Goal: Information Seeking & Learning: Learn about a topic

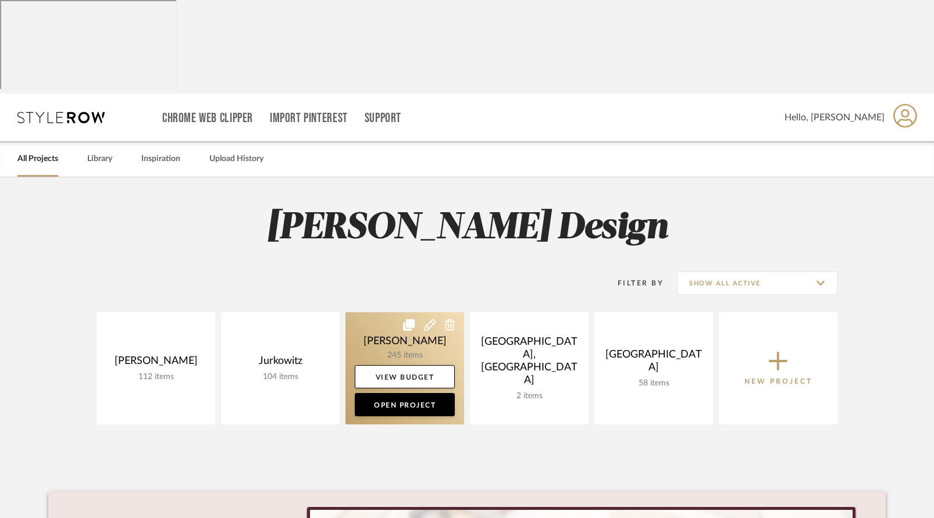
click at [396, 312] on link at bounding box center [405, 368] width 119 height 112
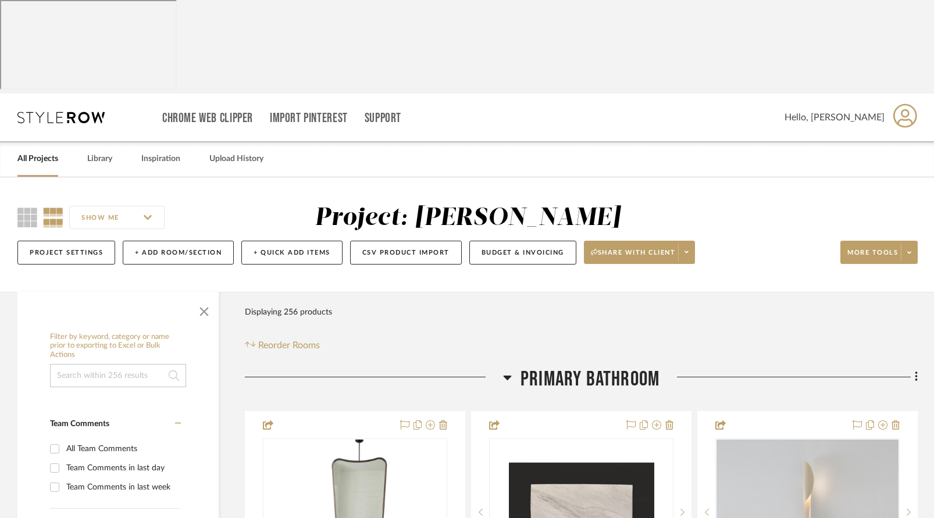
scroll to position [8, 0]
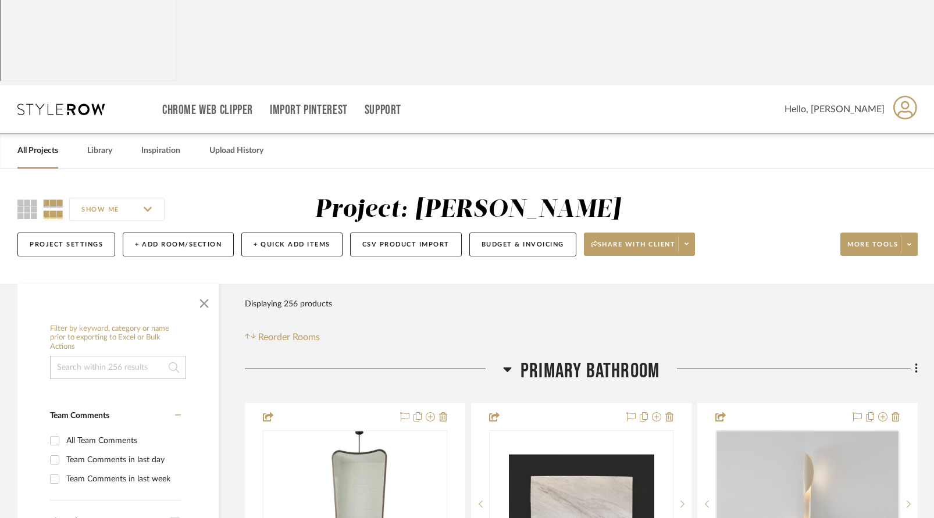
click at [509, 368] on icon at bounding box center [507, 370] width 8 height 5
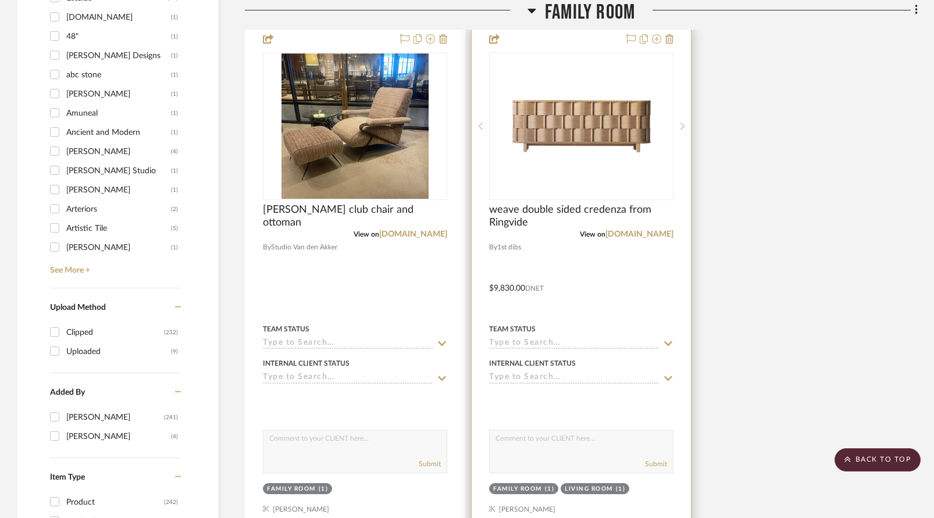
scroll to position [1694, 0]
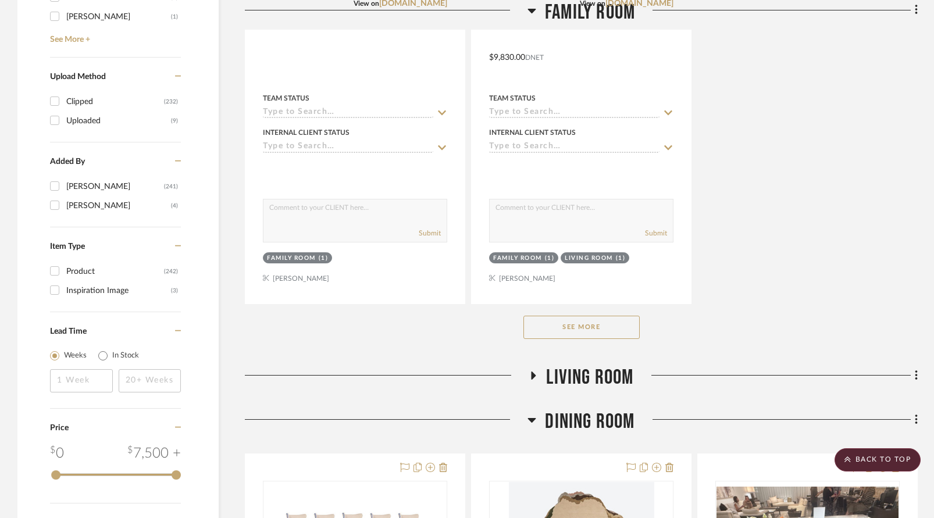
click at [574, 323] on button "See More" at bounding box center [582, 327] width 116 height 23
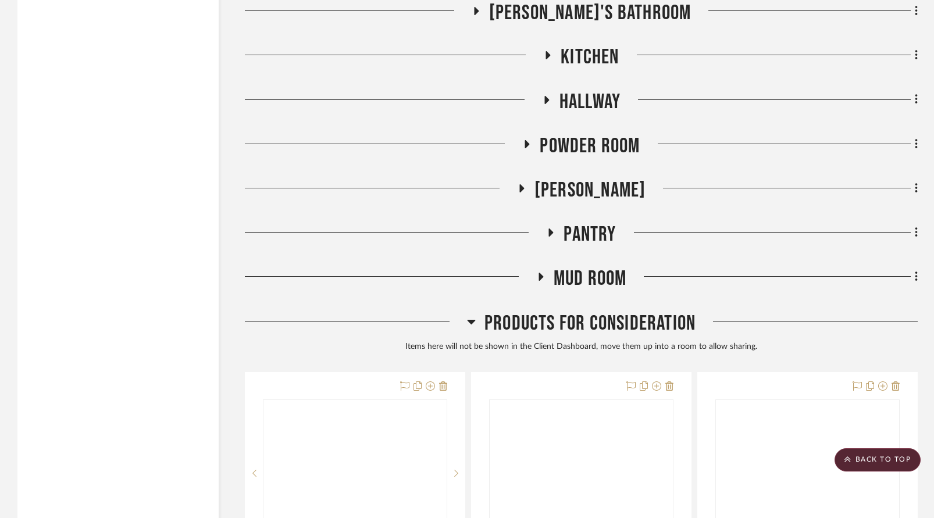
scroll to position [8404, 0]
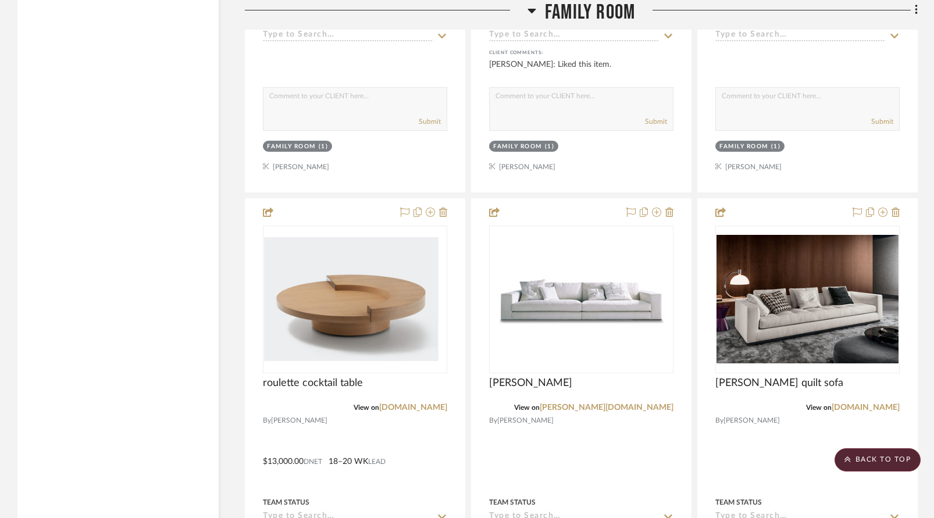
scroll to position [5421, 0]
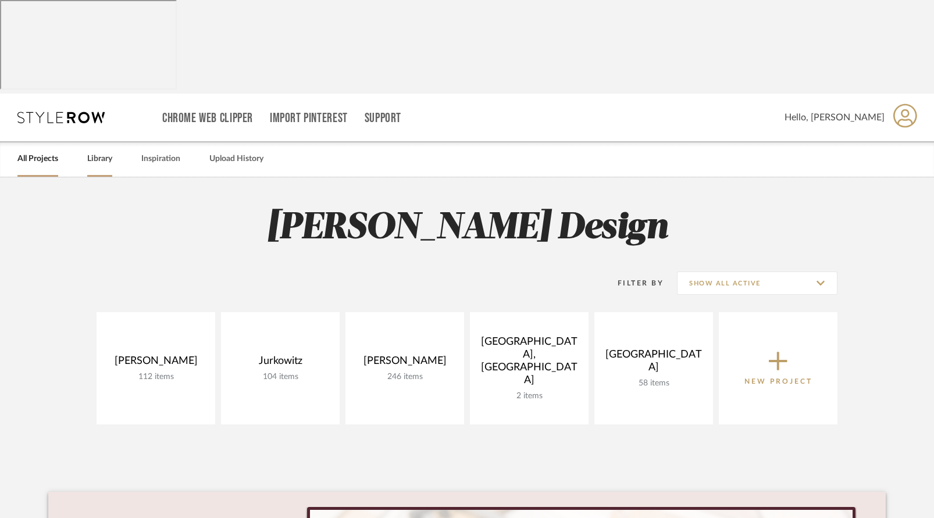
click at [99, 151] on link "Library" at bounding box center [99, 159] width 25 height 16
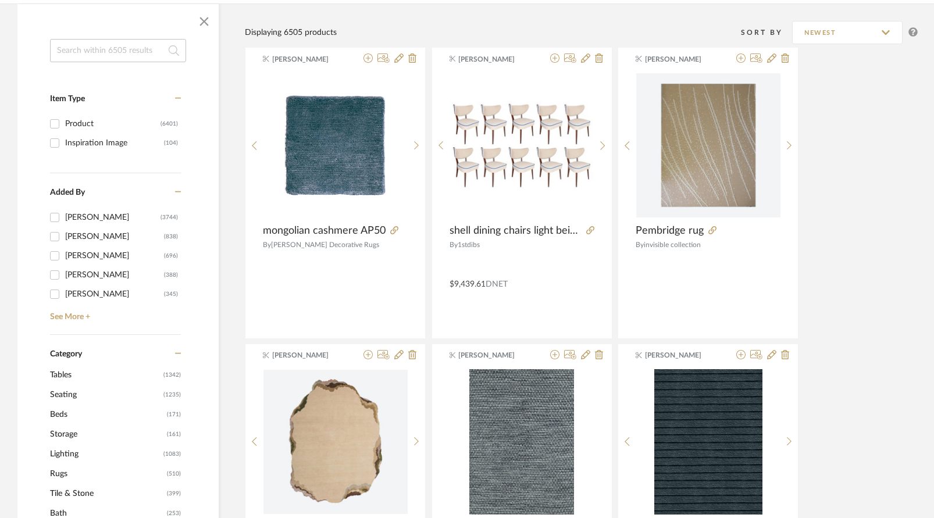
scroll to position [274, 0]
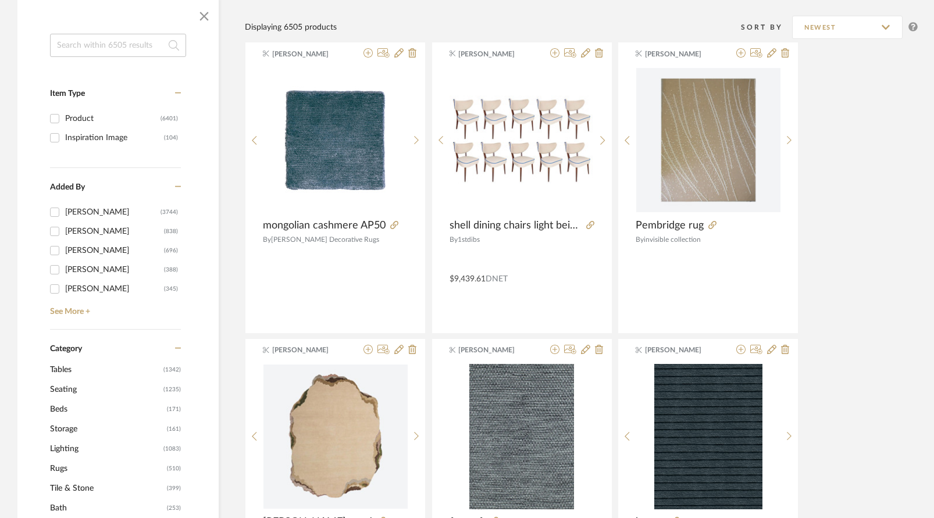
click at [59, 459] on span "Rugs" at bounding box center [107, 469] width 114 height 20
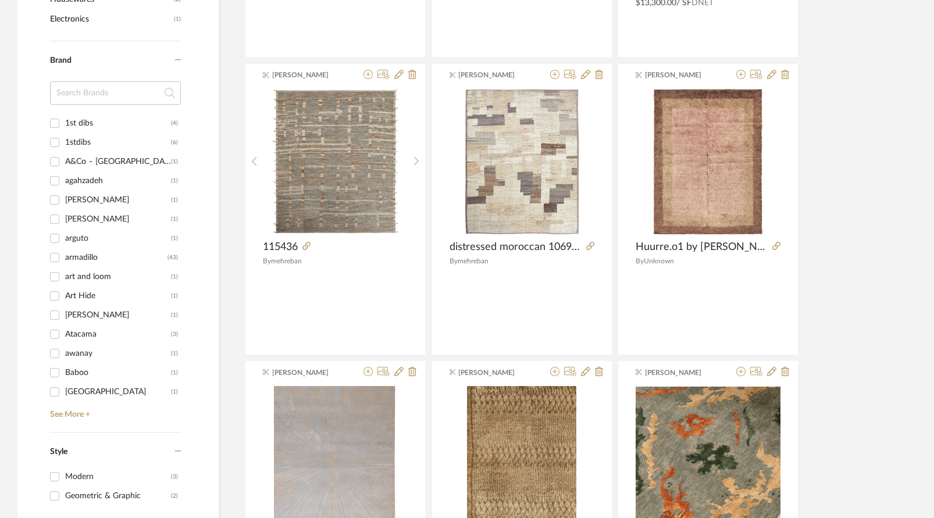
scroll to position [1201, 0]
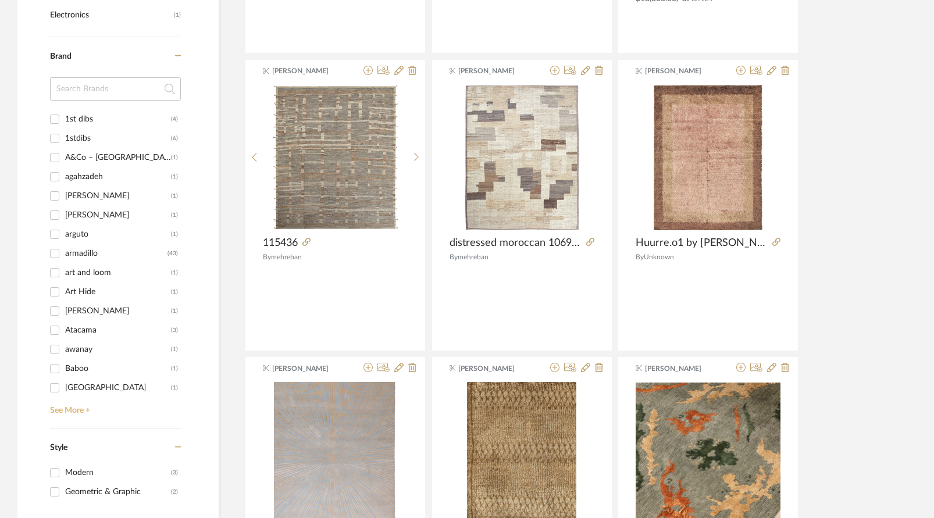
click at [71, 397] on link "See More +" at bounding box center [114, 406] width 134 height 19
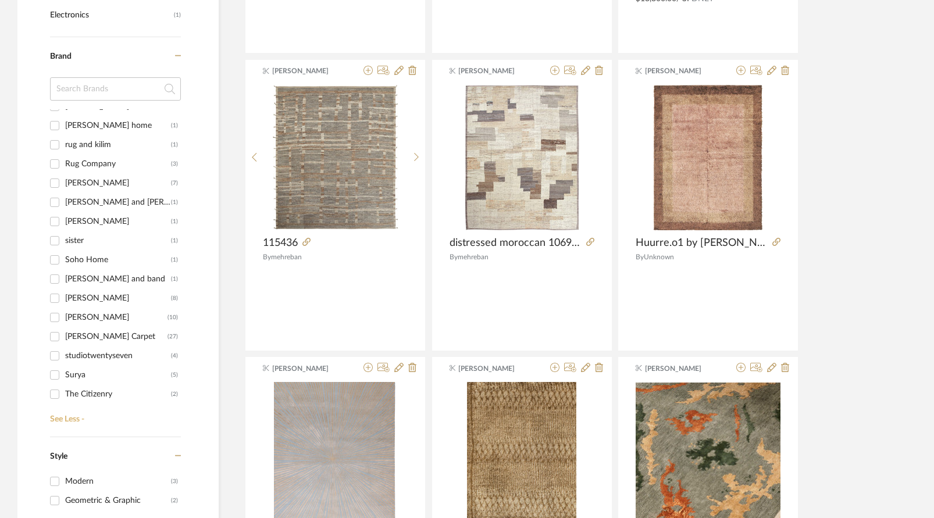
scroll to position [1424, 0]
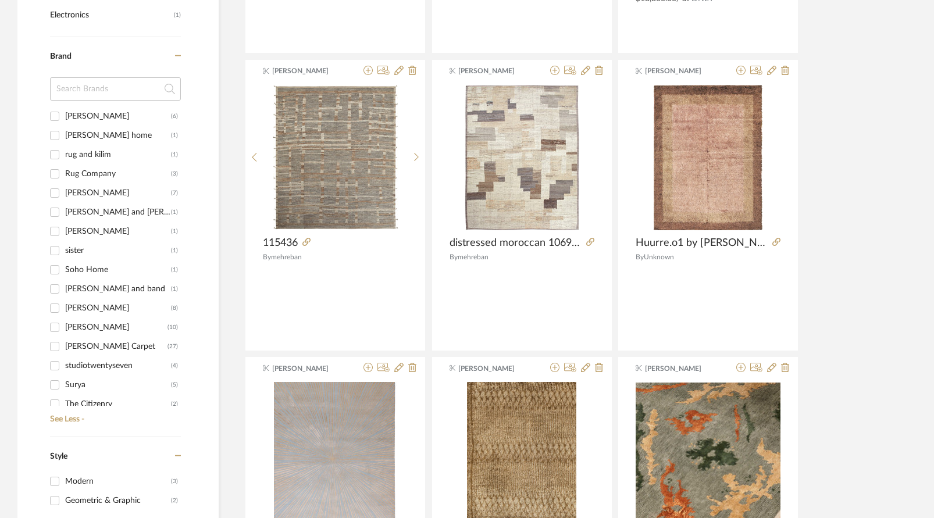
click at [102, 126] on div "[PERSON_NAME]" at bounding box center [118, 116] width 106 height 19
click at [64, 126] on input "[PERSON_NAME] (6)" at bounding box center [54, 116] width 19 height 19
checkbox input "true"
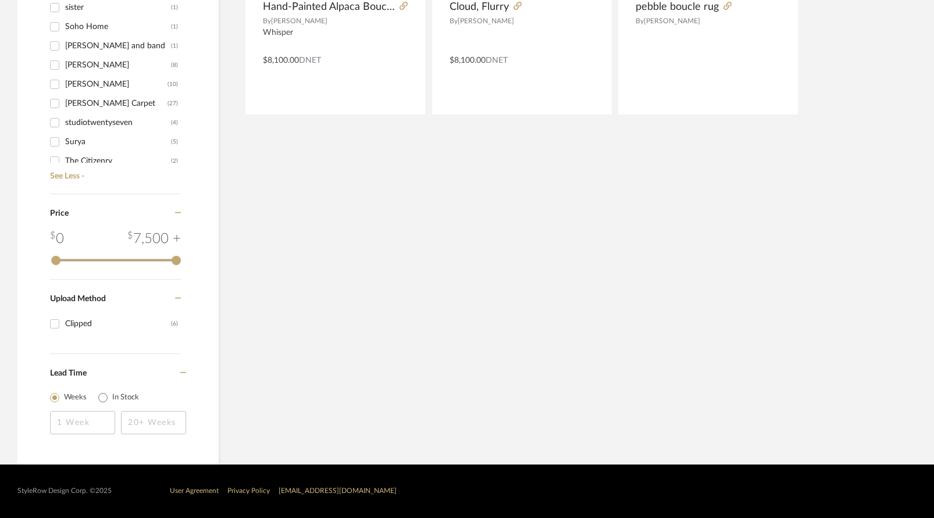
scroll to position [593, 0]
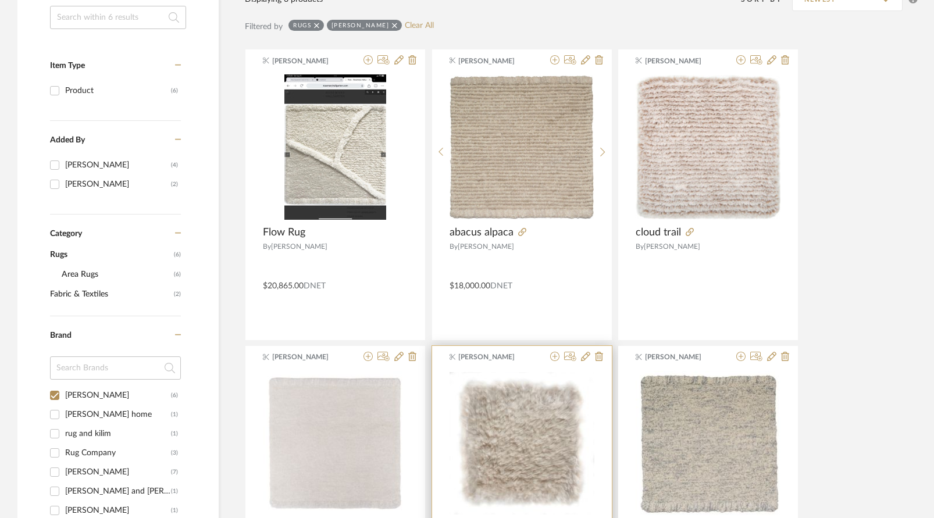
scroll to position [317, 0]
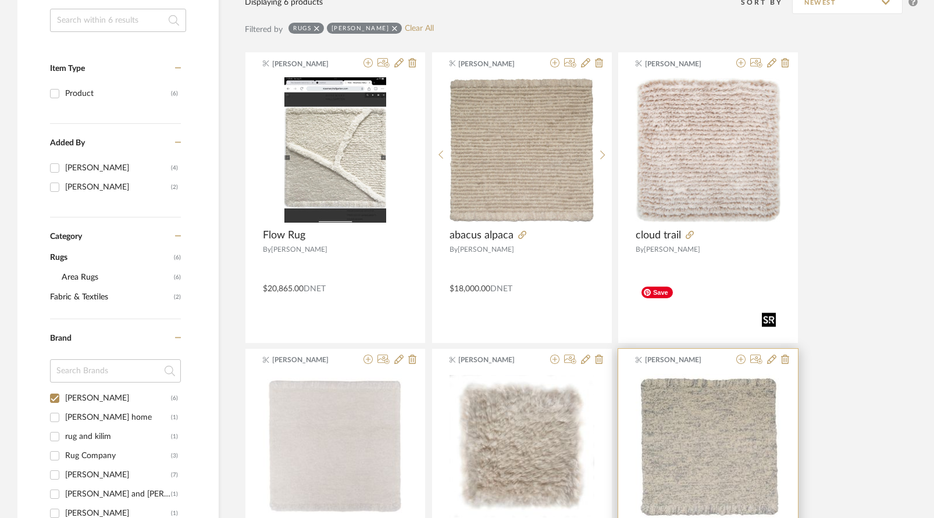
click at [715, 376] on img "0" at bounding box center [708, 446] width 145 height 145
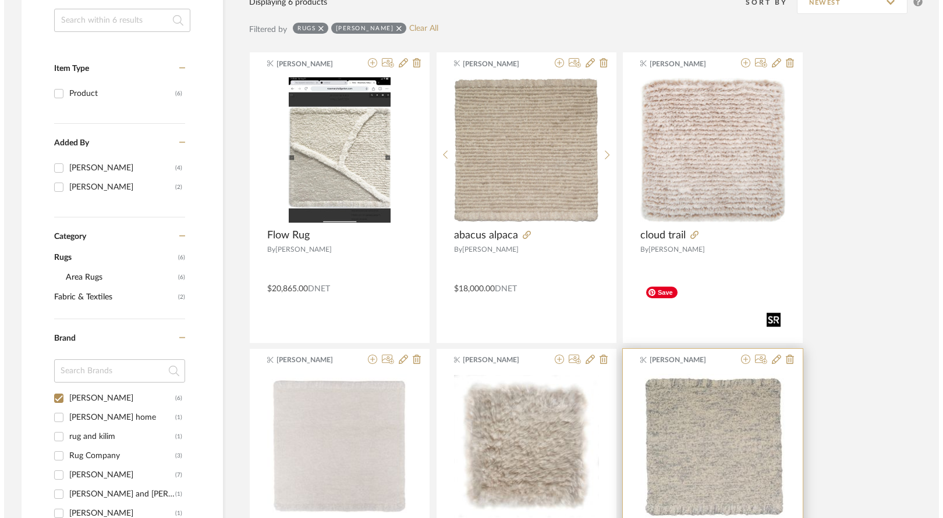
scroll to position [0, 0]
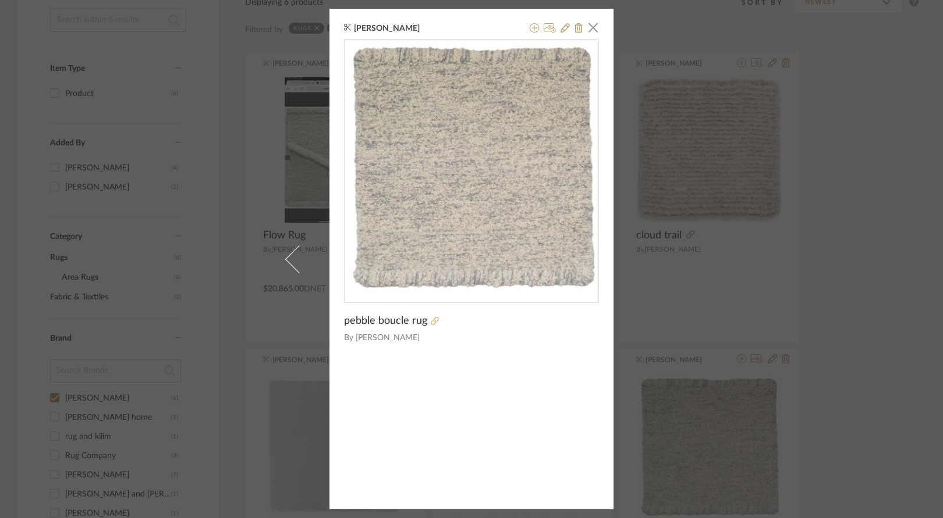
click at [431, 325] on icon at bounding box center [435, 321] width 8 height 8
